Goal: Task Accomplishment & Management: Manage account settings

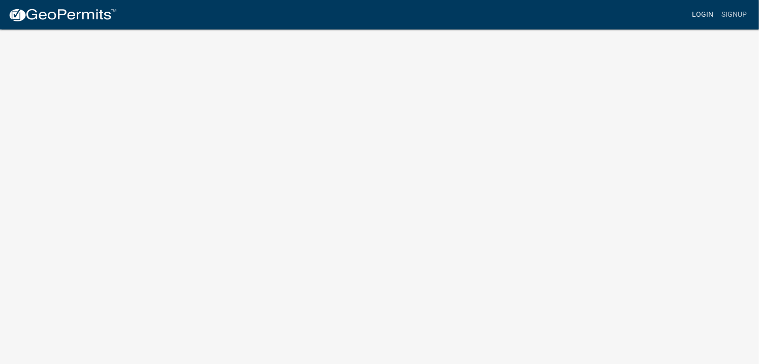
click at [699, 14] on link "Login" at bounding box center [702, 14] width 29 height 19
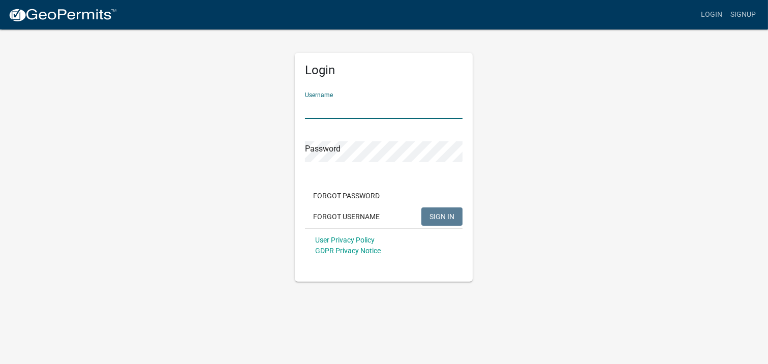
click at [331, 107] on input "Username" at bounding box center [384, 108] width 158 height 21
type input "[EMAIL_ADDRESS][DOMAIN_NAME]"
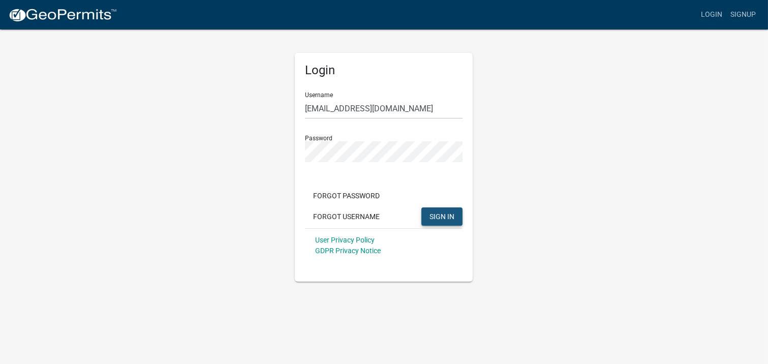
click at [443, 212] on span "SIGN IN" at bounding box center [441, 216] width 25 height 8
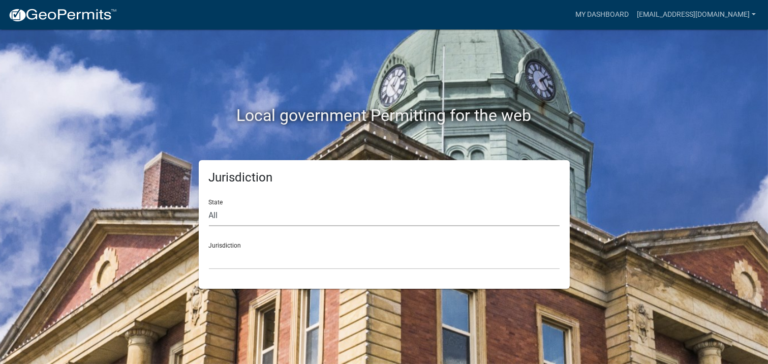
click at [226, 212] on select "All [US_STATE] [US_STATE] [US_STATE] [US_STATE] [US_STATE] [US_STATE] [US_STATE…" at bounding box center [384, 215] width 351 height 21
select select "[US_STATE]"
click at [209, 205] on select "All [US_STATE] [US_STATE] [US_STATE] [US_STATE] [US_STATE] [US_STATE] [US_STATE…" at bounding box center [384, 215] width 351 height 21
click at [247, 251] on select "City of [GEOGRAPHIC_DATA], [US_STATE] City of [GEOGRAPHIC_DATA], [US_STATE] Cit…" at bounding box center [384, 259] width 351 height 21
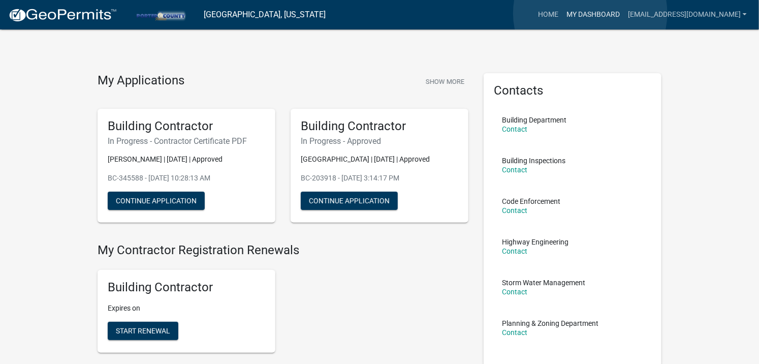
click at [591, 13] on link "My Dashboard" at bounding box center [594, 14] width 62 height 19
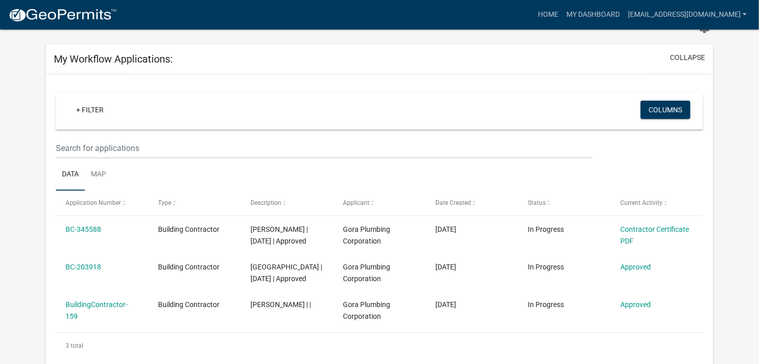
scroll to position [56, 0]
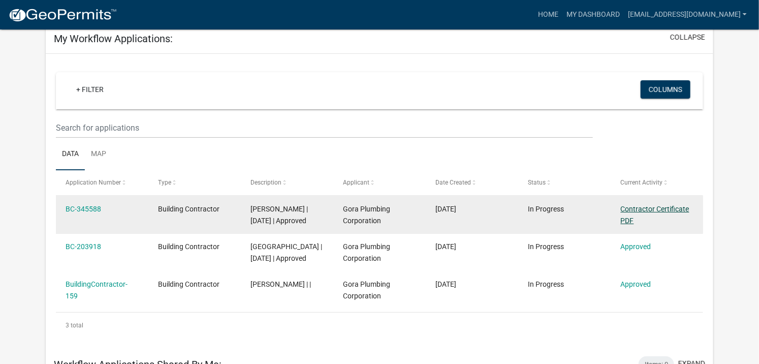
click at [657, 207] on link "Contractor Certificate PDF" at bounding box center [655, 215] width 69 height 20
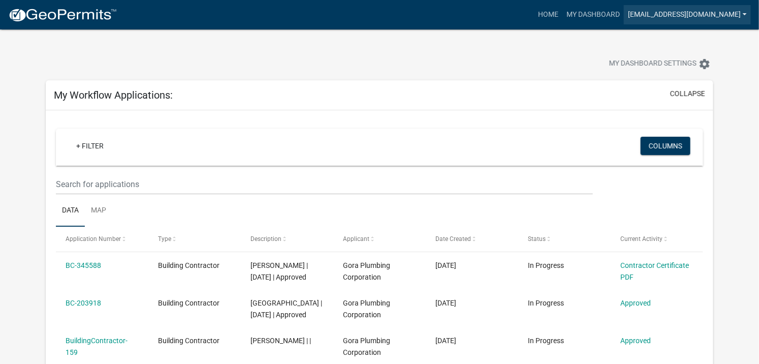
click at [740, 12] on link "[EMAIL_ADDRESS][DOMAIN_NAME]" at bounding box center [687, 14] width 127 height 19
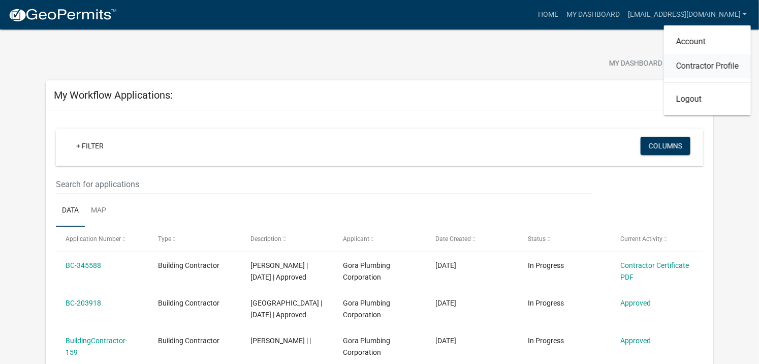
click at [698, 64] on link "Contractor Profile" at bounding box center [707, 66] width 87 height 24
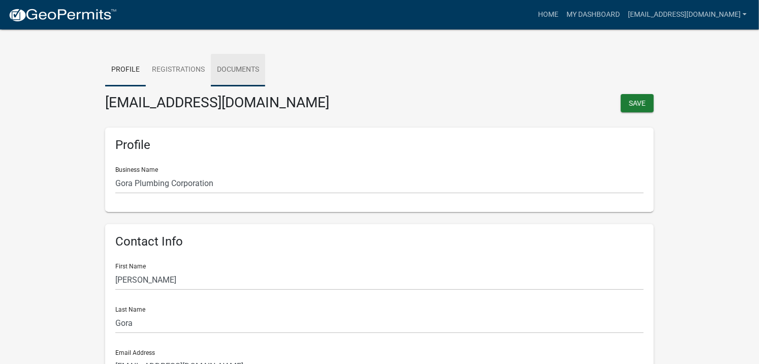
click at [245, 67] on link "Documents" at bounding box center [238, 70] width 54 height 33
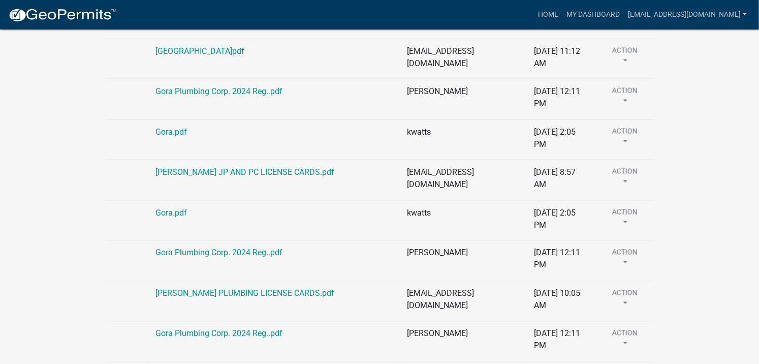
scroll to position [734, 0]
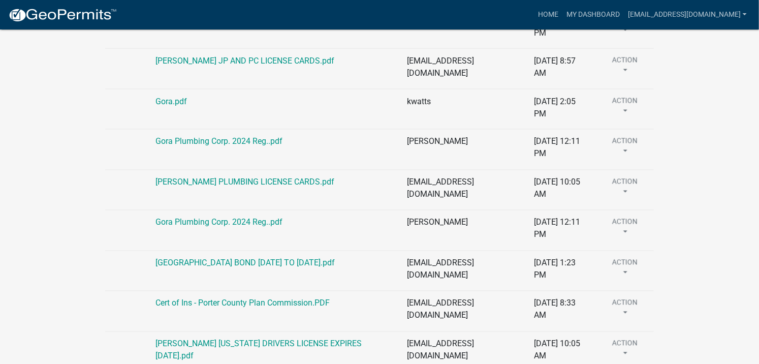
click at [627, 313] on button "Action" at bounding box center [625, 309] width 46 height 25
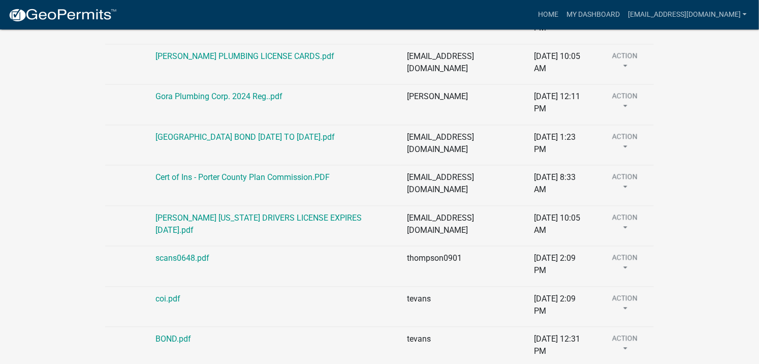
scroll to position [864, 0]
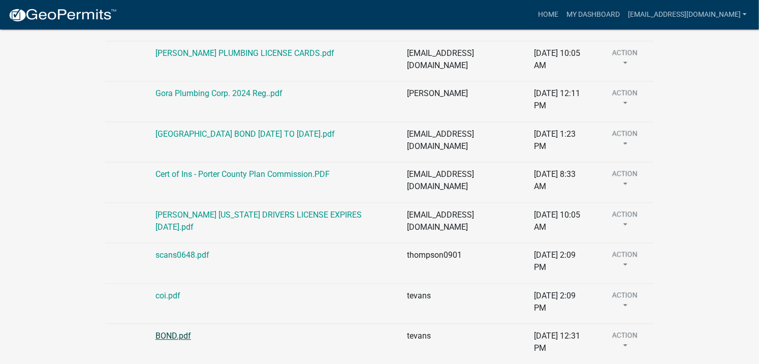
click at [181, 331] on link "BOND.pdf" at bounding box center [174, 336] width 36 height 10
click at [205, 173] on link "Cert of Ins - Porter County Plan Commission.PDF" at bounding box center [243, 174] width 174 height 10
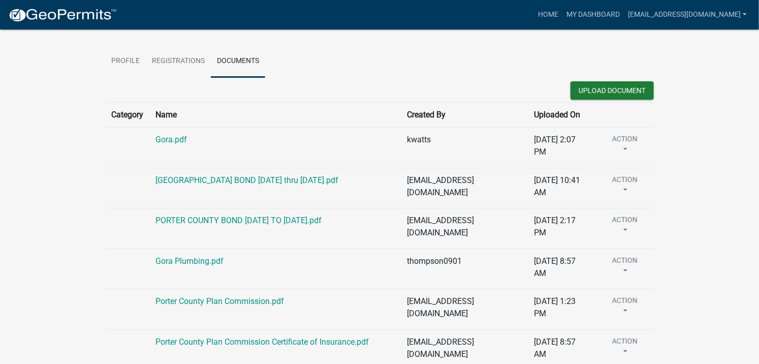
scroll to position [0, 0]
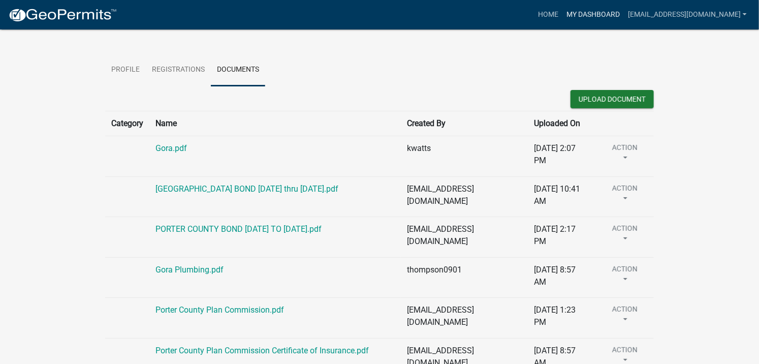
click at [580, 12] on link "My Dashboard" at bounding box center [594, 14] width 62 height 19
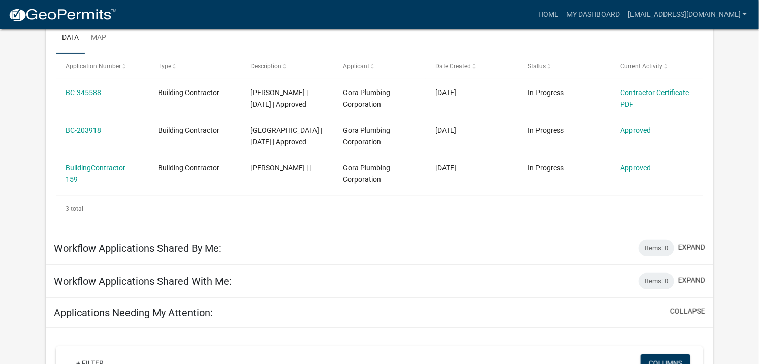
scroll to position [282, 0]
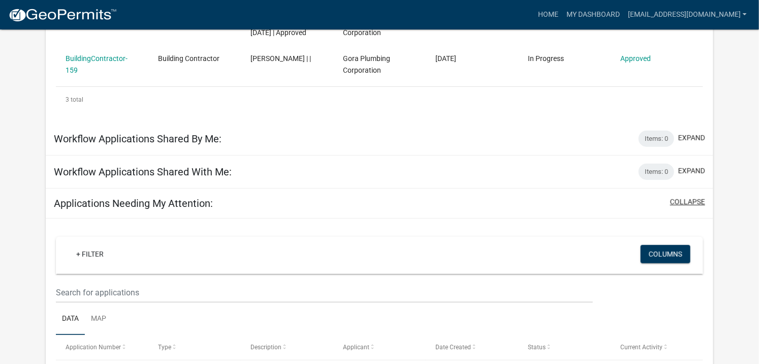
click at [683, 207] on button "collapse" at bounding box center [687, 202] width 35 height 11
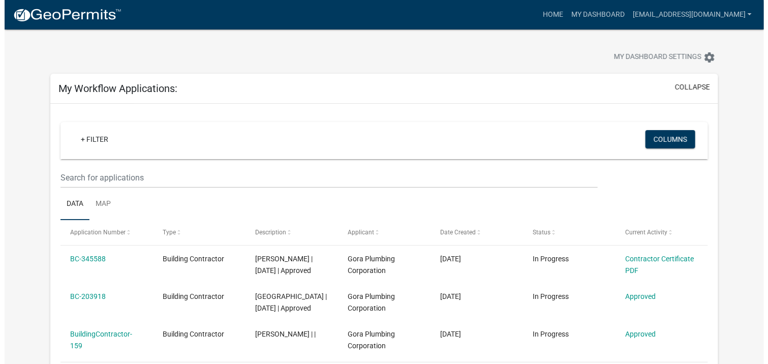
scroll to position [0, 0]
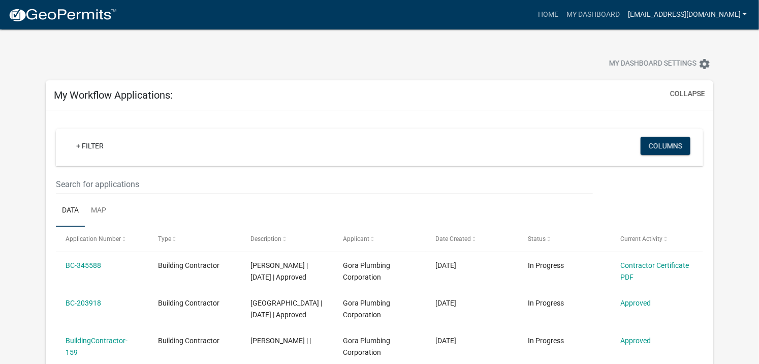
click at [745, 9] on link "[EMAIL_ADDRESS][DOMAIN_NAME]" at bounding box center [687, 14] width 127 height 19
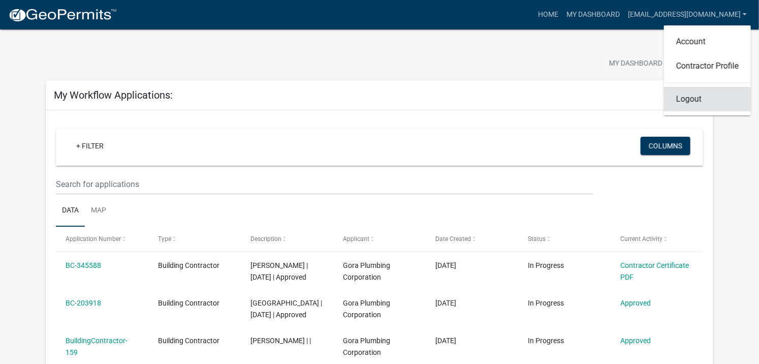
click at [692, 101] on link "Logout" at bounding box center [707, 99] width 87 height 24
